Goal: Transaction & Acquisition: Purchase product/service

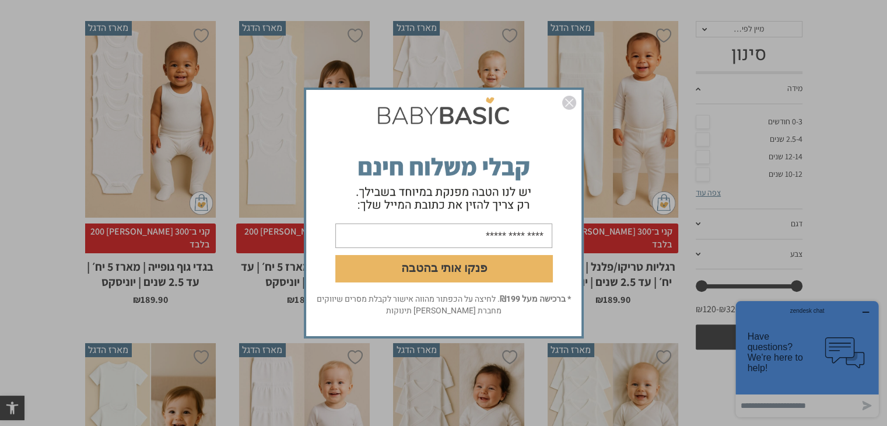
click at [572, 106] on img "סגור" at bounding box center [569, 103] width 14 height 14
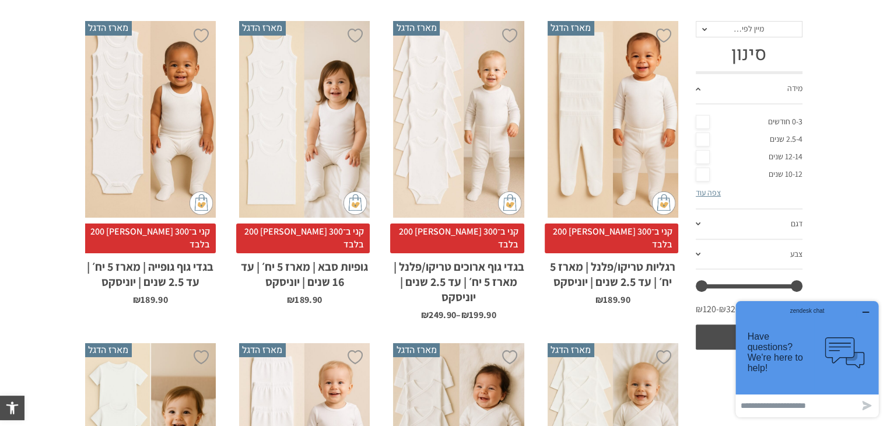
click at [861, 308] on div "zendesk chat" at bounding box center [807, 309] width 114 height 12
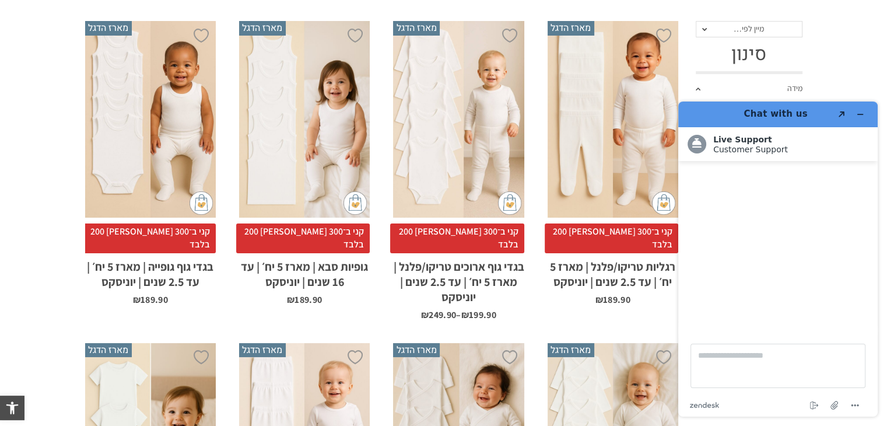
click at [317, 187] on div "x בחירת מידה 1-2y 2-3y 4-6y 6-8-שנים 8-10y 10-12-שנים 12-14-שנים 14-16-שנים" at bounding box center [304, 119] width 131 height 196
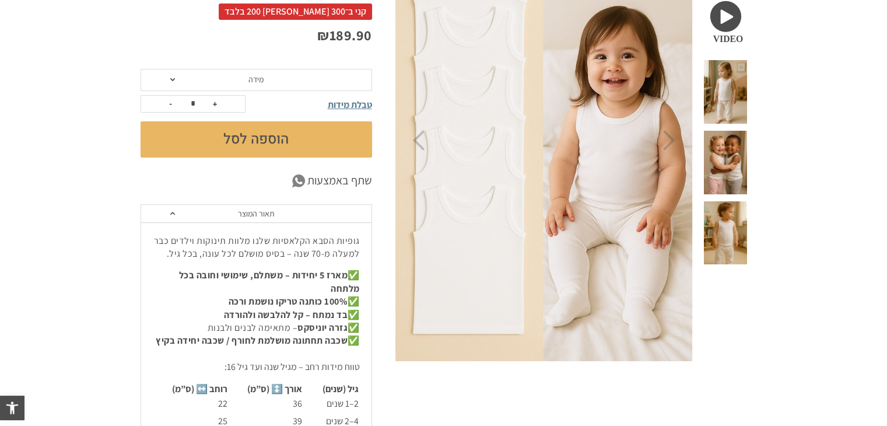
click at [206, 78] on span "מידה" at bounding box center [255, 80] width 231 height 22
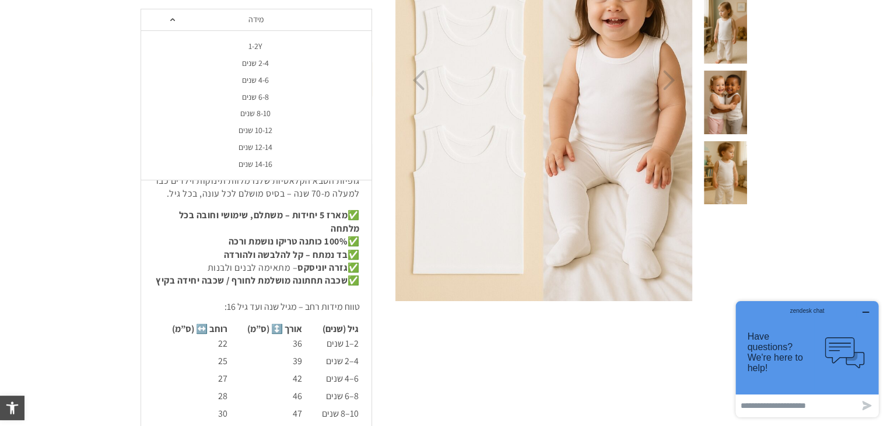
scroll to position [291, 0]
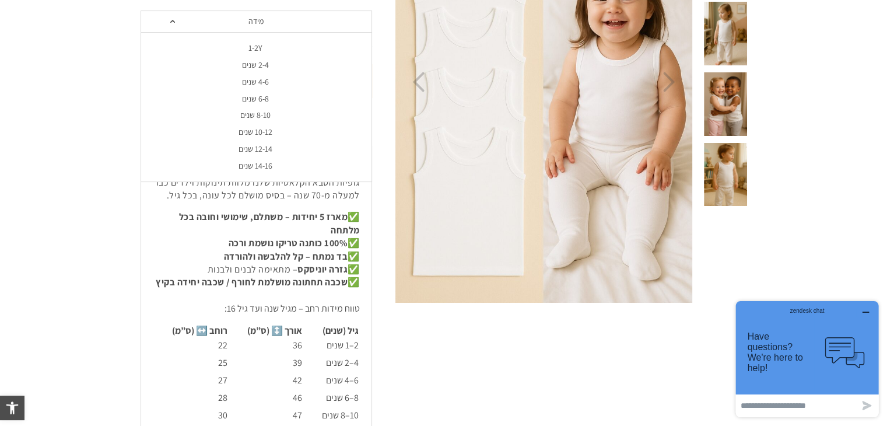
click at [256, 82] on div "4-6 שנים" at bounding box center [255, 82] width 231 height 10
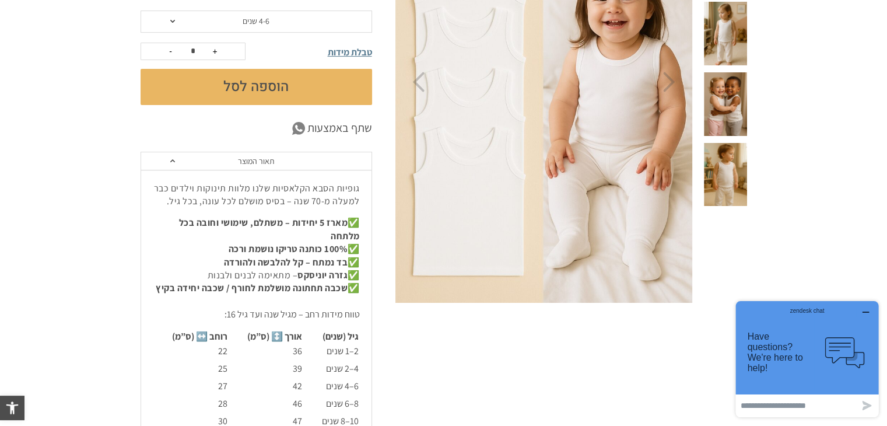
click at [331, 54] on span "טבלת מידות" at bounding box center [350, 52] width 44 height 12
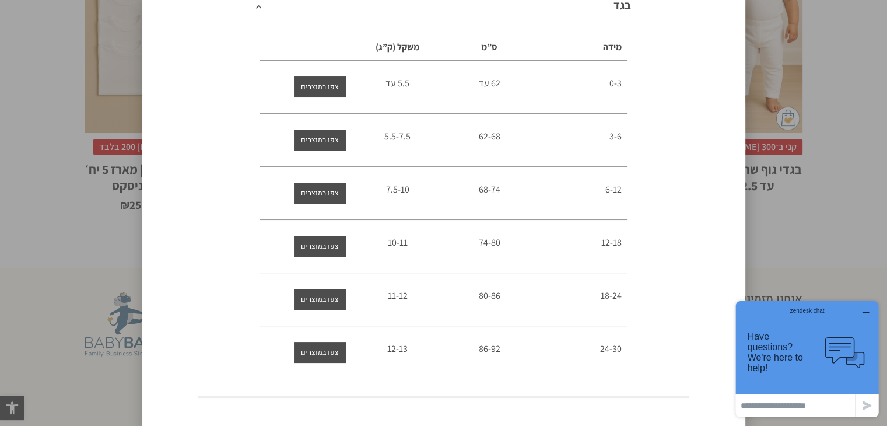
scroll to position [1049, 0]
click at [68, 70] on div "טבלת מידות בגד מידה ס”מ משקל (ק”ג) 0-3 62 עד 5.5 עד 3-6 62-68 5.5-7.5 6-12" at bounding box center [443, 213] width 887 height 426
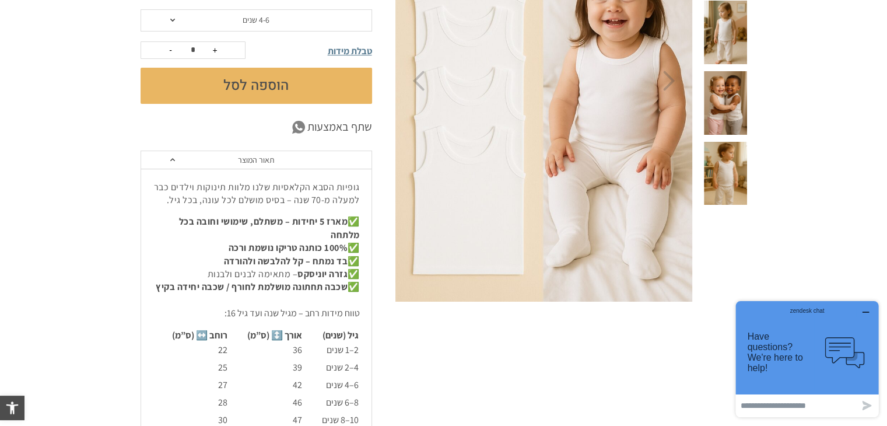
scroll to position [291, 0]
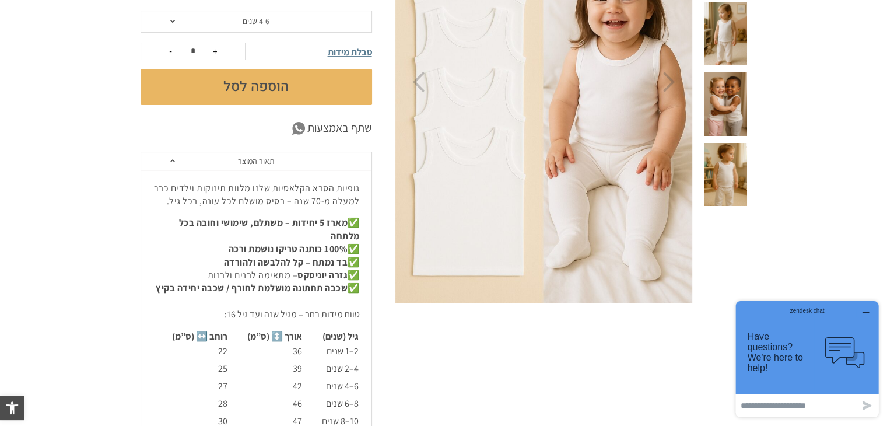
click at [209, 87] on button "הוספה לסל" at bounding box center [255, 87] width 231 height 36
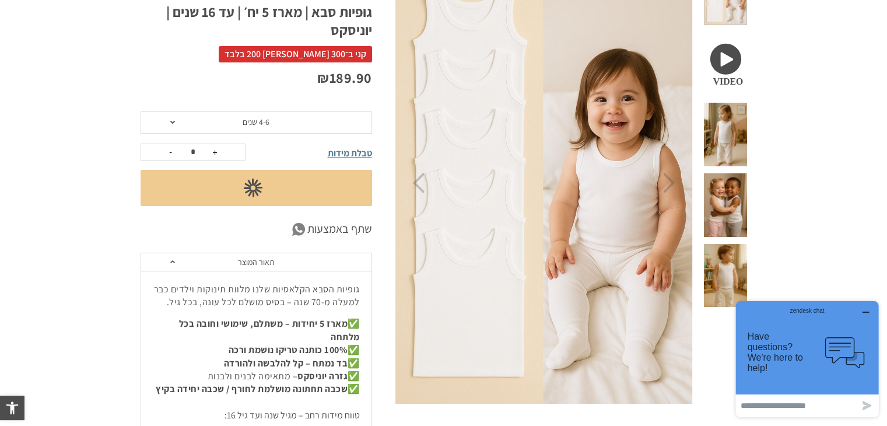
scroll to position [175, 0]
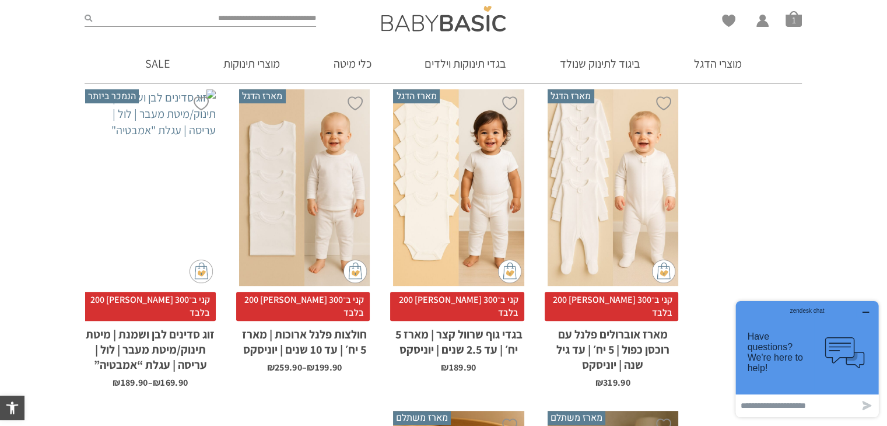
scroll to position [874, 0]
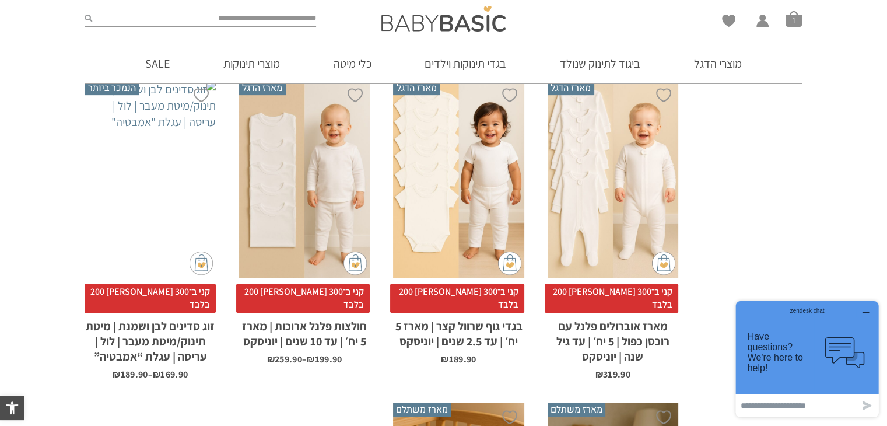
click at [286, 176] on div "x בחירת מידה 12-18m 18-24m 24-30m 2-5-4-שנים 4-6y 6-8-שנים 8-10y" at bounding box center [304, 179] width 131 height 196
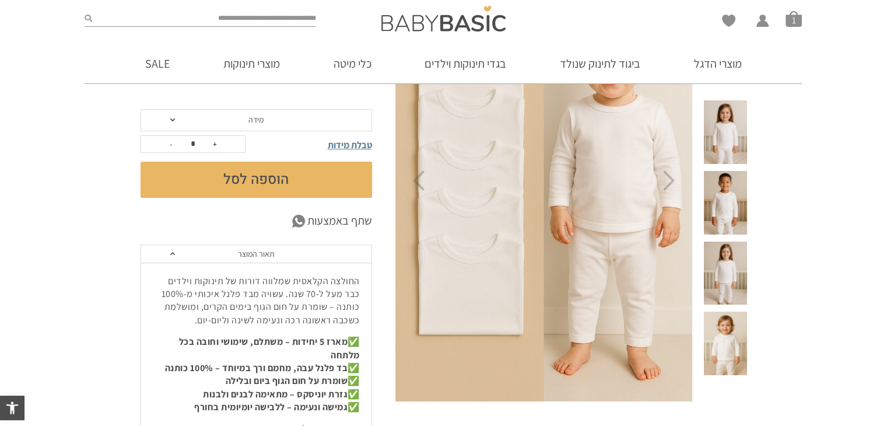
click at [242, 115] on span "מידה" at bounding box center [255, 120] width 231 height 22
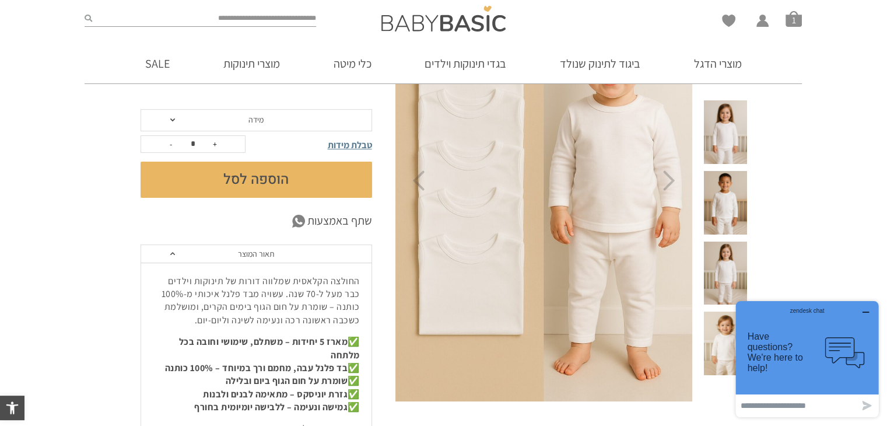
click at [92, 133] on section "**********" at bounding box center [443, 384] width 887 height 848
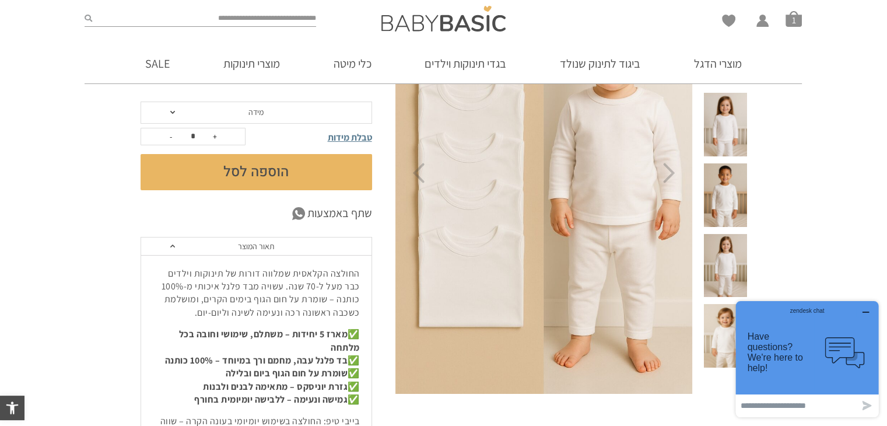
scroll to position [175, 0]
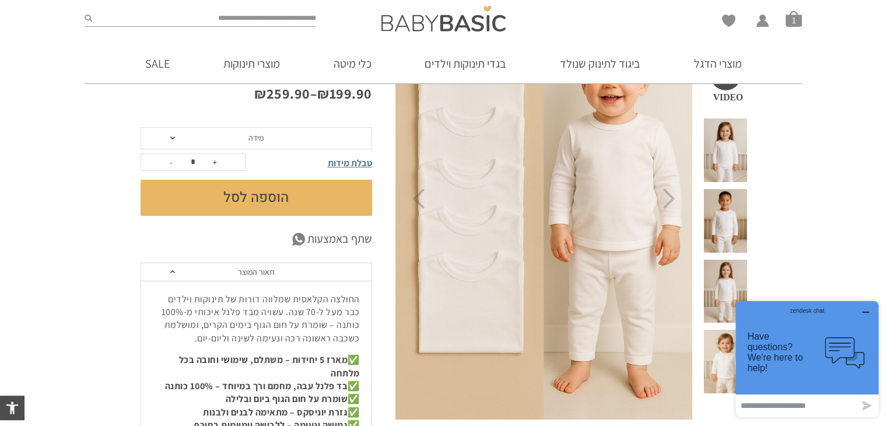
click at [217, 138] on span "מידה" at bounding box center [255, 138] width 231 height 22
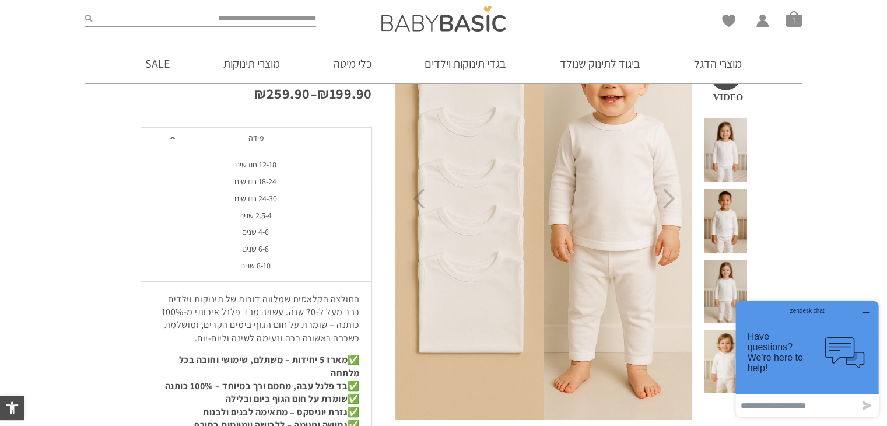
click at [252, 213] on div "2.5-4 שנים" at bounding box center [255, 215] width 231 height 10
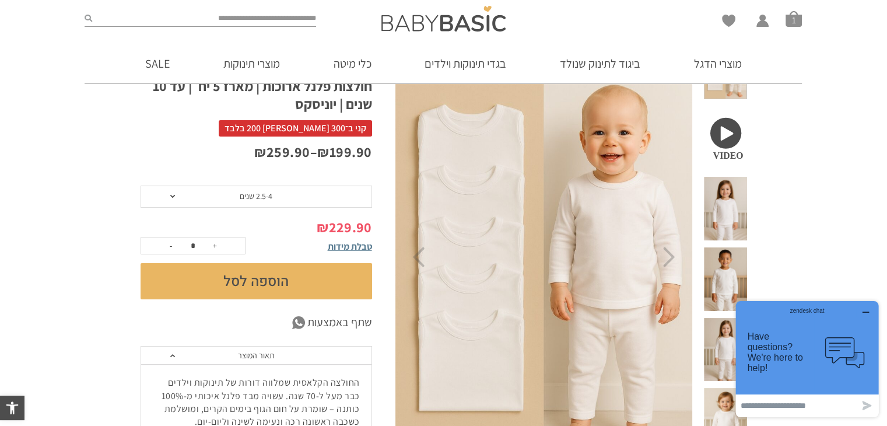
scroll to position [117, 0]
click at [243, 199] on span "2.5-4 שנים" at bounding box center [256, 196] width 33 height 10
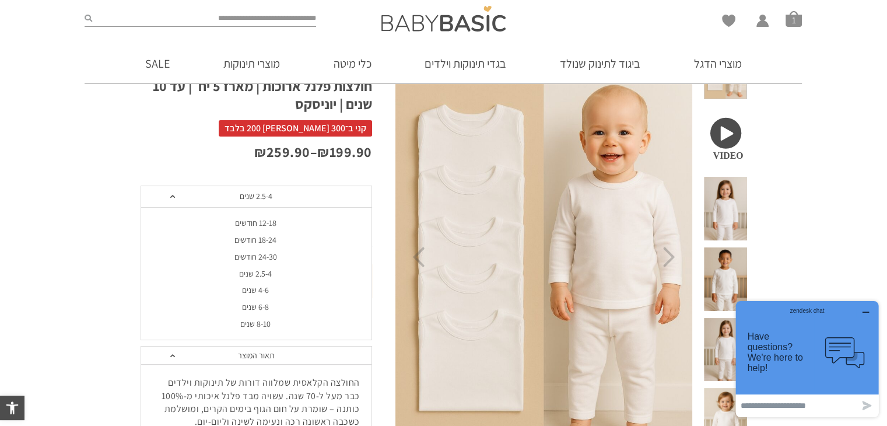
click at [243, 199] on span "2.5-4 שנים" at bounding box center [256, 196] width 33 height 10
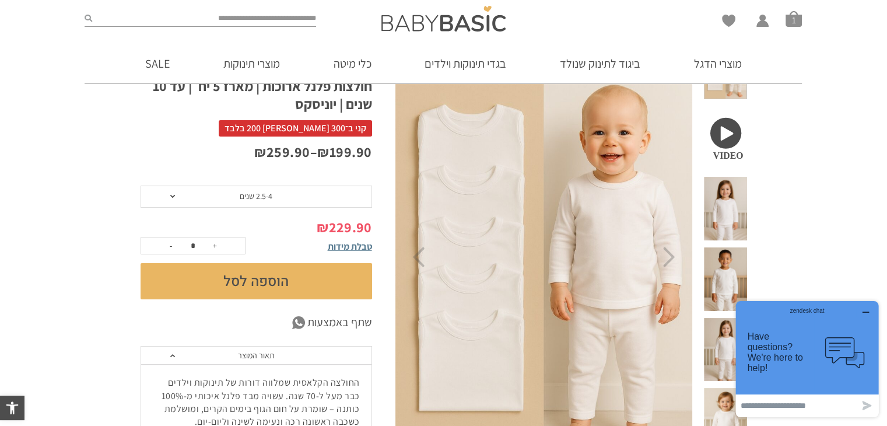
click at [260, 274] on button "הוספה לסל" at bounding box center [255, 281] width 231 height 36
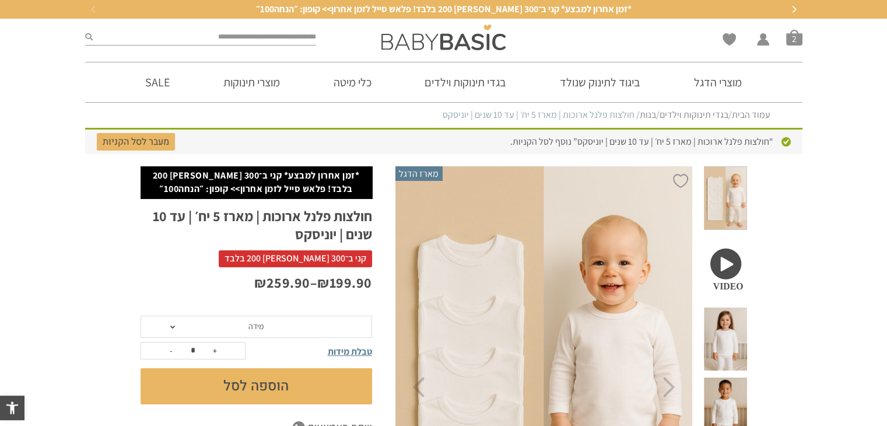
click at [263, 318] on span "מידה" at bounding box center [255, 326] width 231 height 22
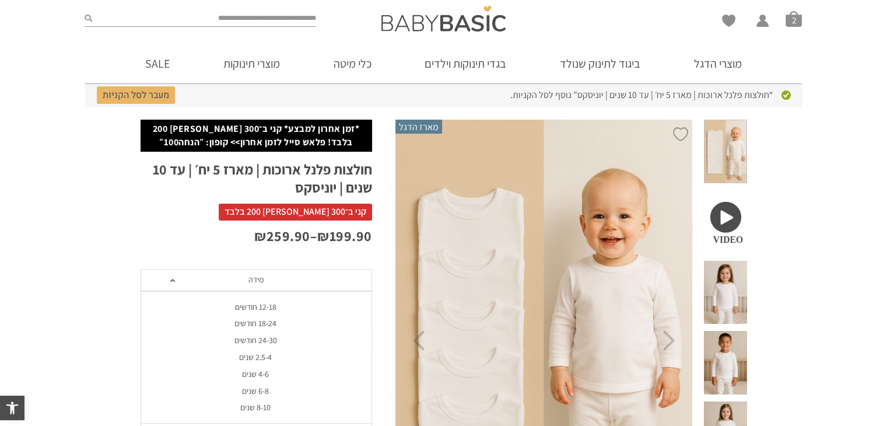
scroll to position [117, 0]
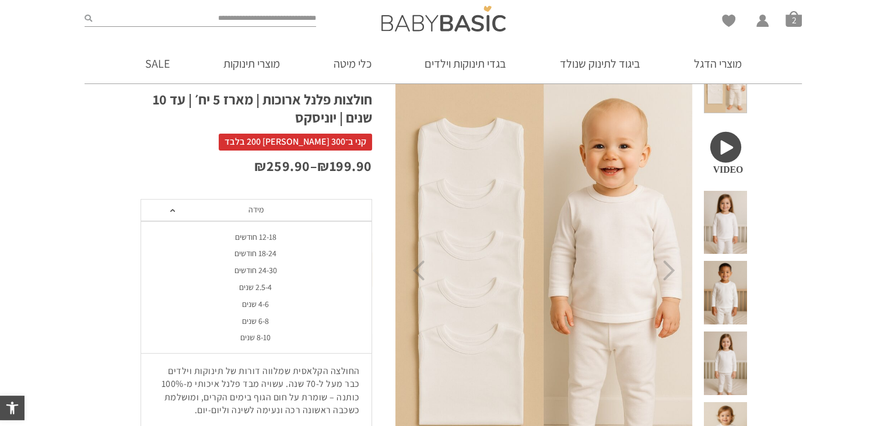
click at [249, 301] on div "4-6 שנים" at bounding box center [255, 304] width 231 height 10
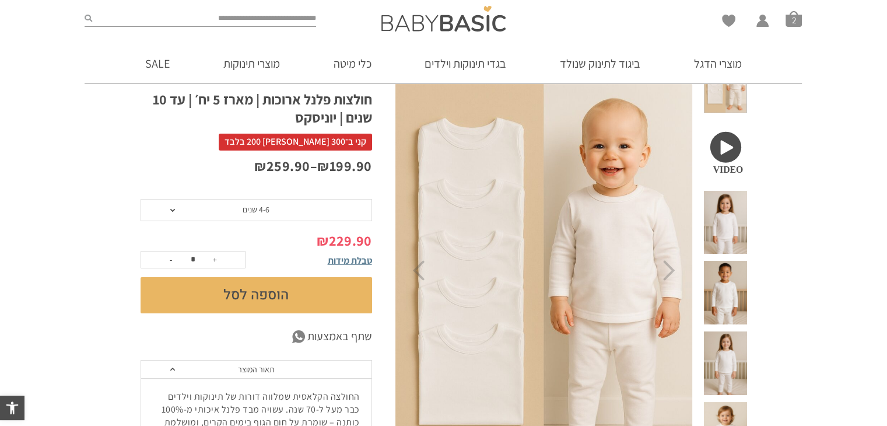
click at [249, 301] on button "הוספה לסל" at bounding box center [255, 295] width 231 height 36
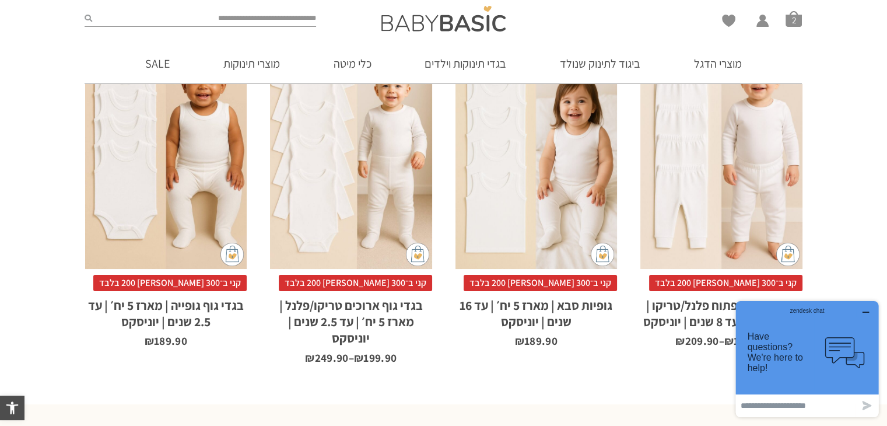
scroll to position [1108, 0]
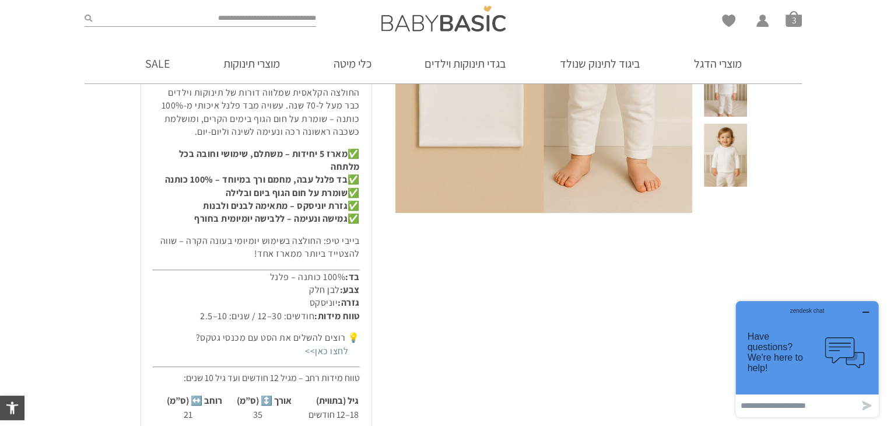
scroll to position [525, 0]
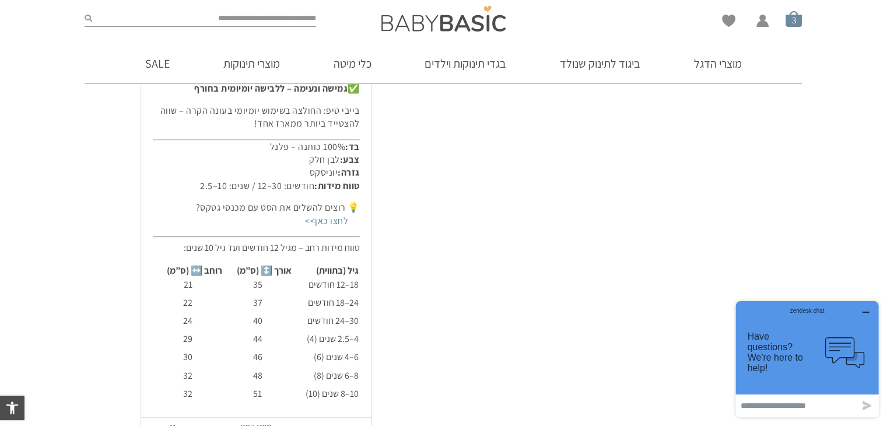
click at [796, 20] on span "סל קניות" at bounding box center [793, 18] width 16 height 16
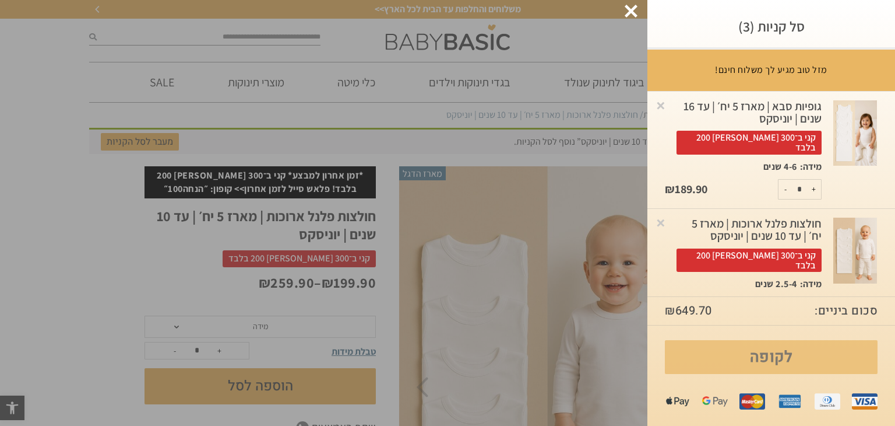
click at [741, 361] on link "לקופה" at bounding box center [771, 357] width 213 height 34
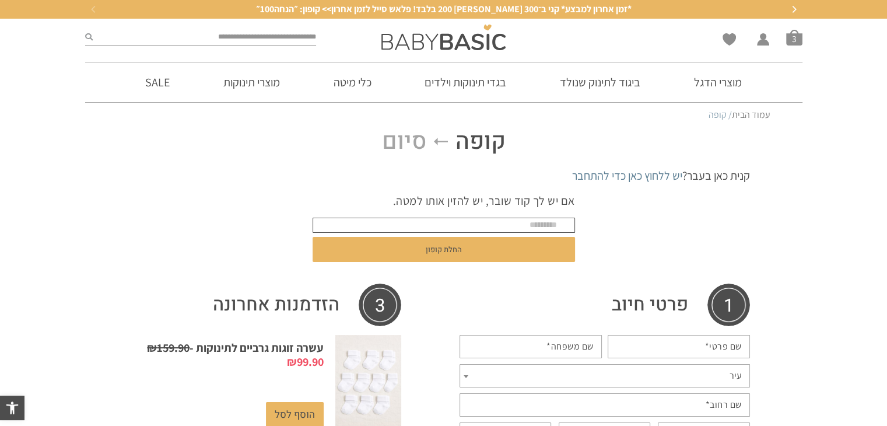
click at [537, 230] on input "text" at bounding box center [443, 224] width 262 height 15
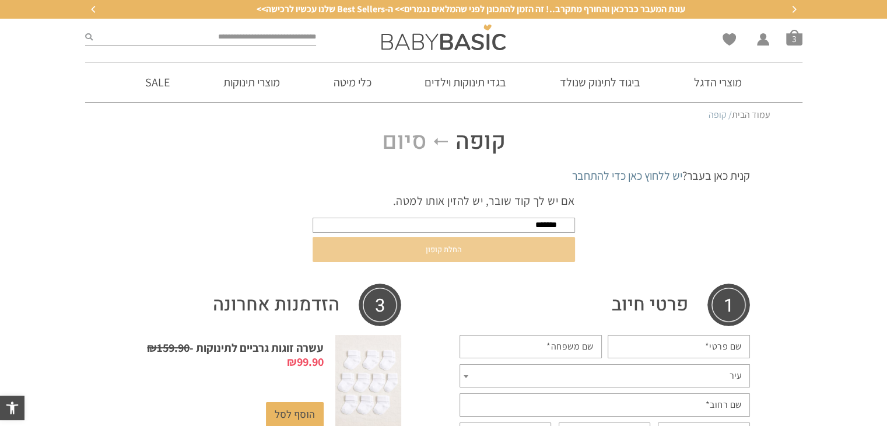
click at [520, 251] on button "החלת קופון" at bounding box center [443, 249] width 262 height 25
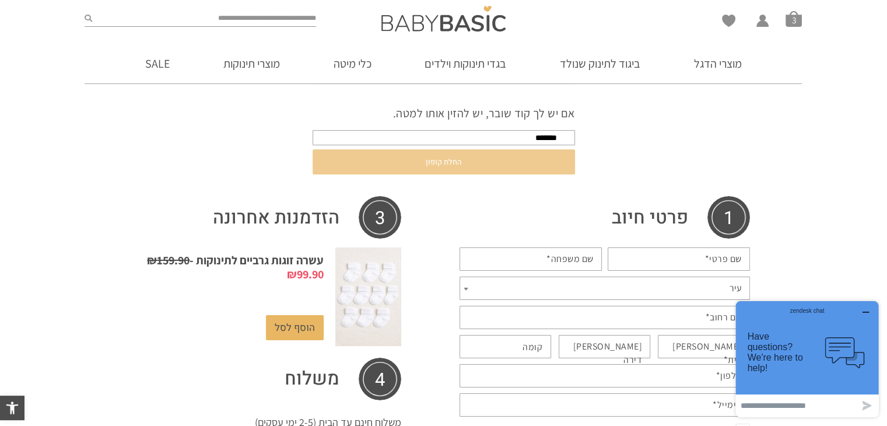
scroll to position [167, 0]
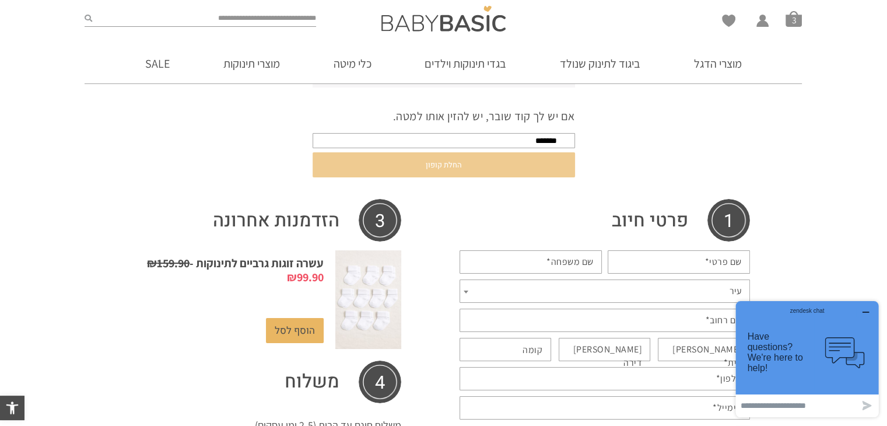
click at [493, 152] on button "החלת קופון" at bounding box center [443, 164] width 262 height 25
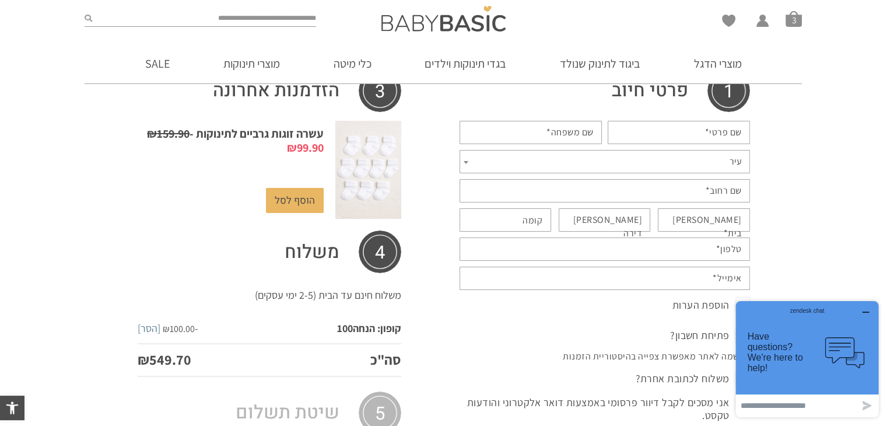
scroll to position [0, 0]
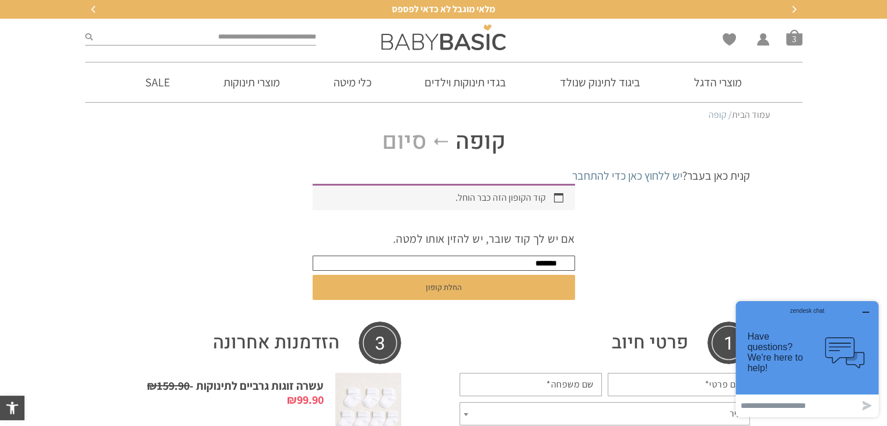
click at [459, 264] on input "*******" at bounding box center [443, 262] width 262 height 15
type input "********"
click at [312, 275] on button "החלת קופון" at bounding box center [443, 287] width 262 height 25
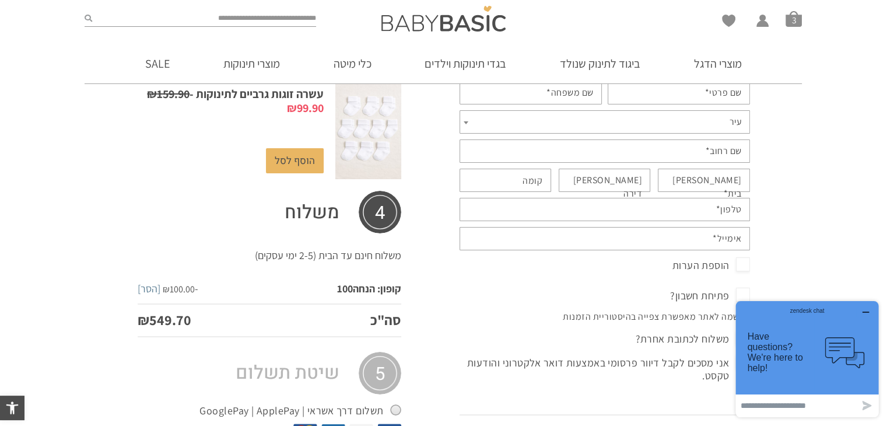
scroll to position [58, 0]
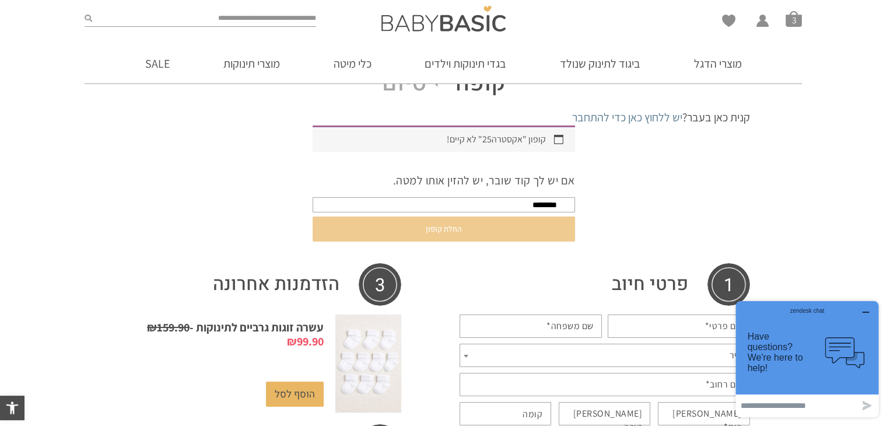
click at [454, 234] on button "החלת קופון" at bounding box center [443, 228] width 262 height 25
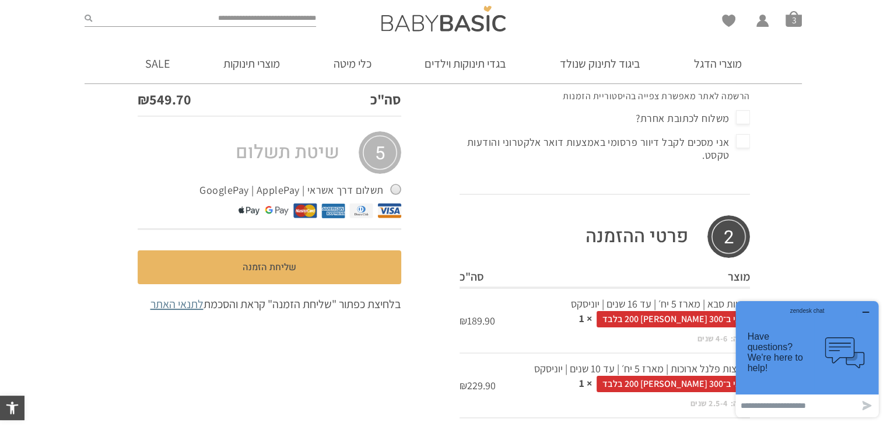
scroll to position [525, 0]
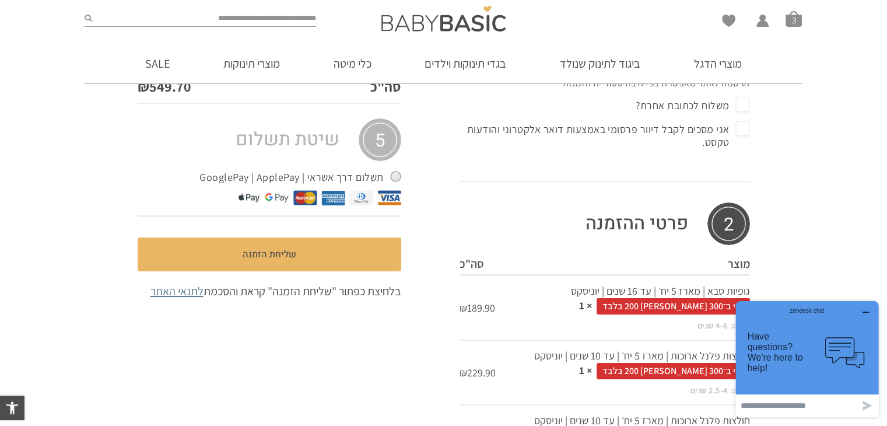
click at [870, 311] on icon "button" at bounding box center [865, 311] width 9 height 9
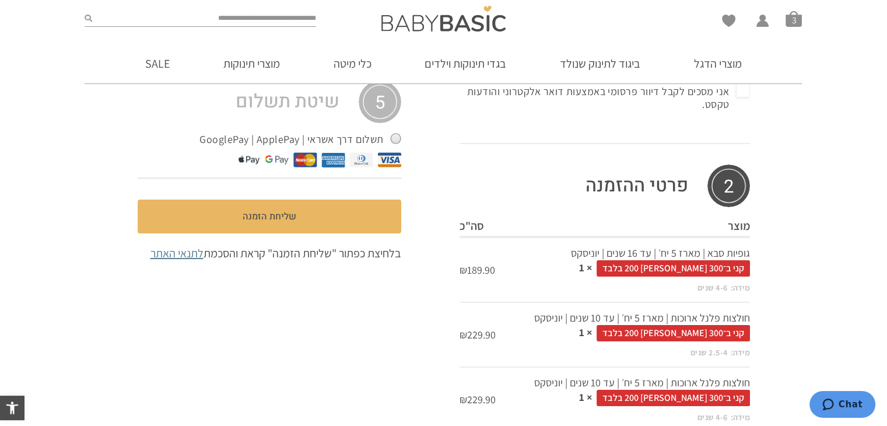
scroll to position [583, 0]
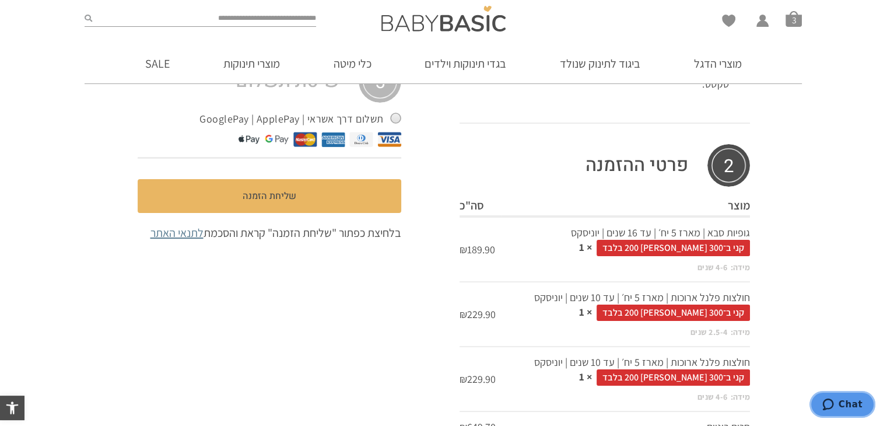
click at [834, 403] on icon "Chat" at bounding box center [828, 404] width 12 height 12
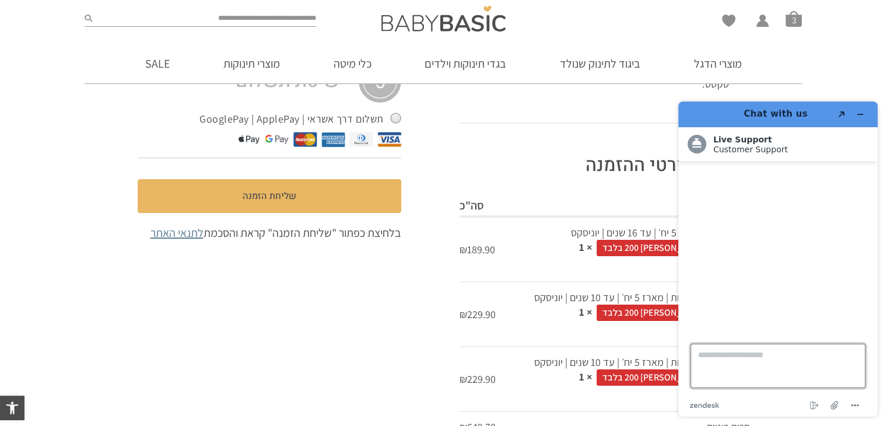
click at [780, 380] on textarea "Type a message here..." at bounding box center [777, 365] width 175 height 44
type textarea "****"
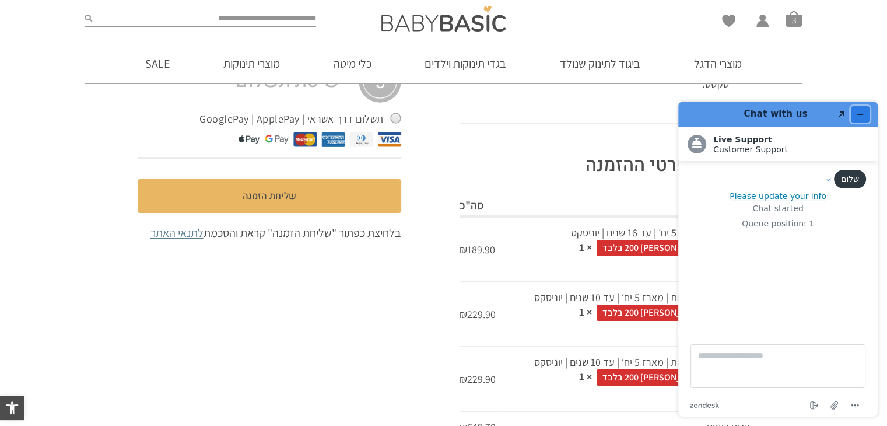
click at [852, 118] on button "Minimize widget" at bounding box center [860, 114] width 19 height 16
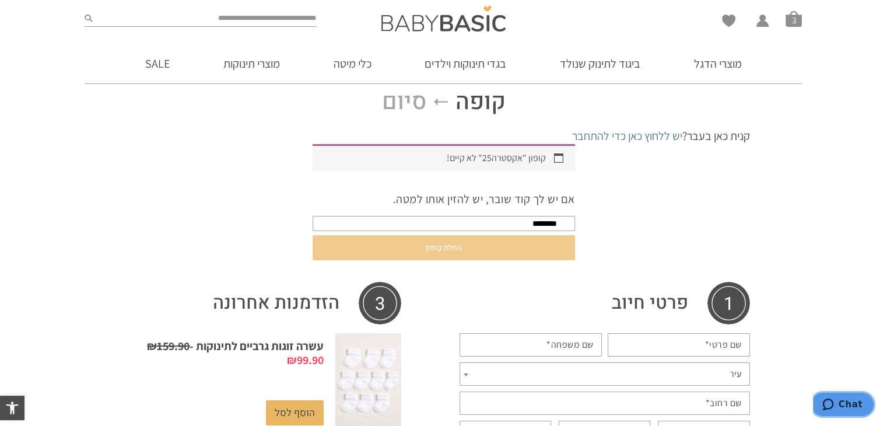
scroll to position [19, 0]
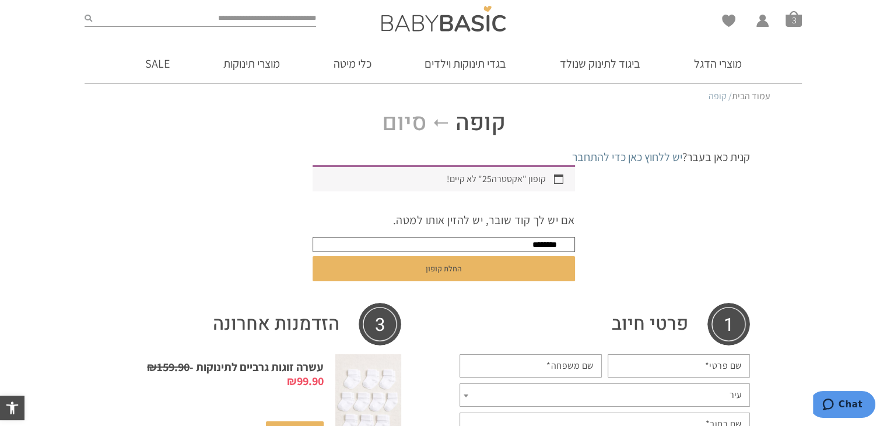
click at [522, 242] on input "********" at bounding box center [443, 244] width 262 height 15
type input "*****"
click at [312, 256] on button "החלת קופון" at bounding box center [443, 268] width 262 height 25
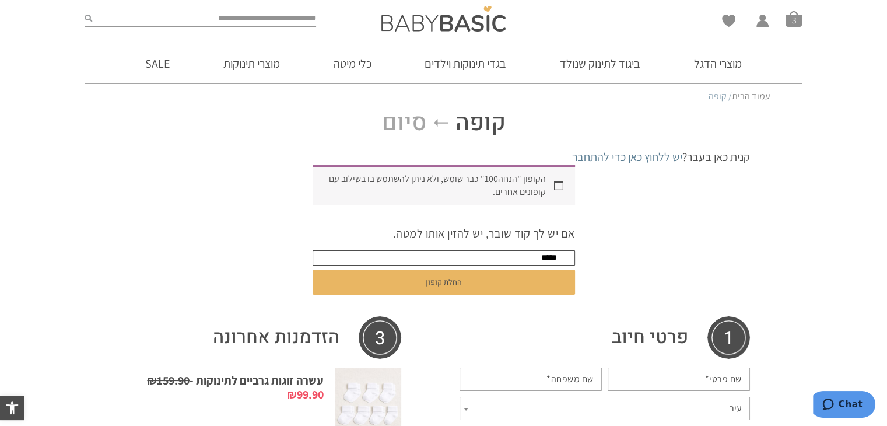
click at [529, 259] on input "*****" at bounding box center [443, 257] width 262 height 15
